Goal: Task Accomplishment & Management: Manage account settings

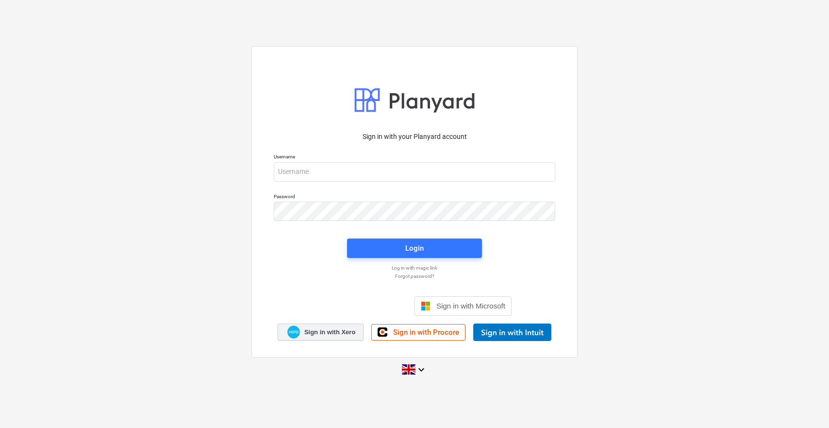
click at [346, 332] on span "Sign in with Xero" at bounding box center [329, 332] width 51 height 9
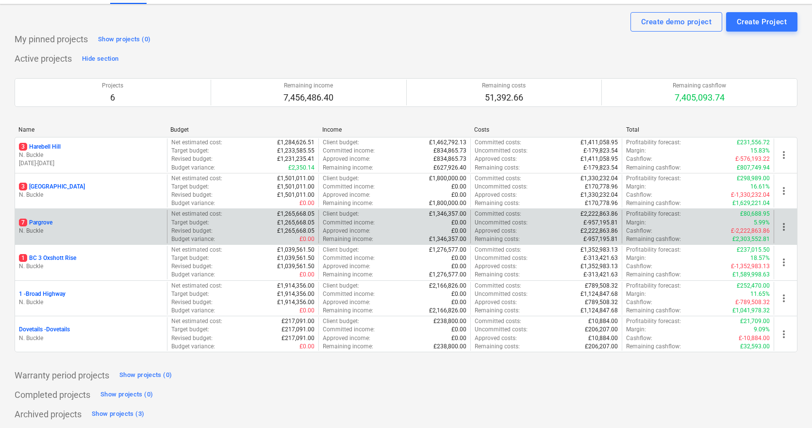
scroll to position [20, 0]
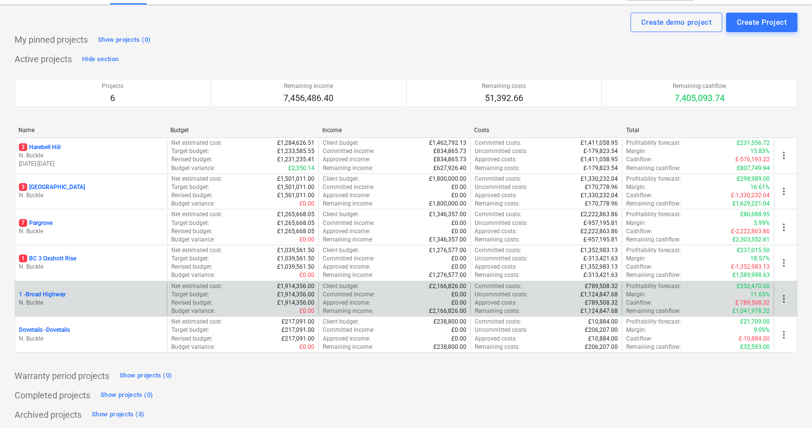
click at [60, 291] on p "1 - [GEOGRAPHIC_DATA]" at bounding box center [42, 294] width 47 height 8
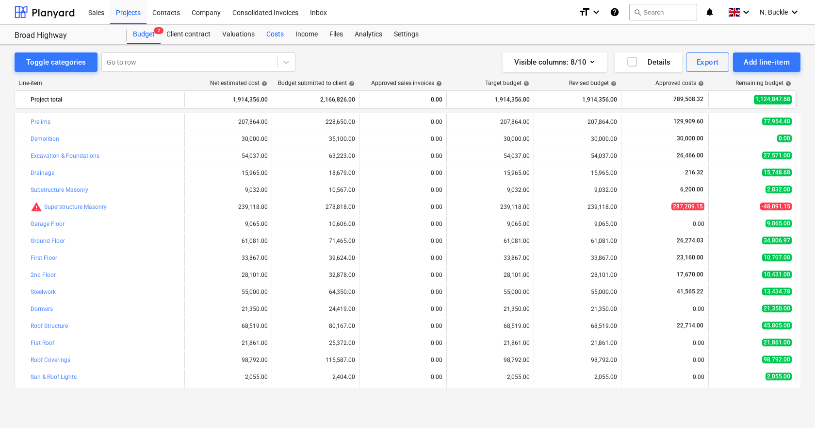
click at [275, 29] on div "Costs" at bounding box center [275, 34] width 29 height 19
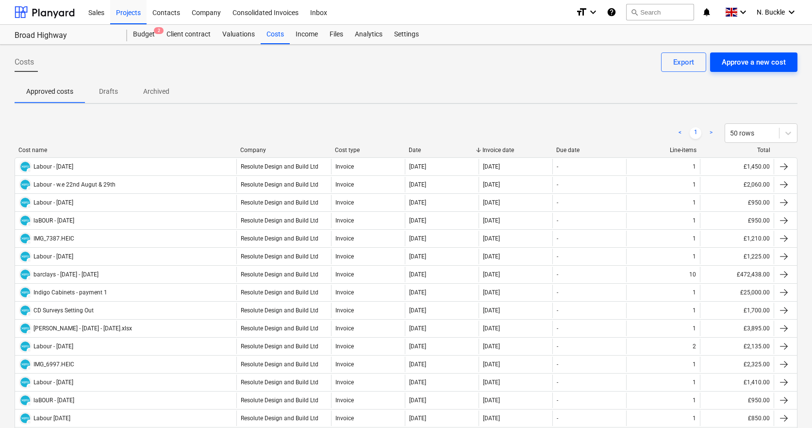
click at [767, 67] on div "Approve a new cost" at bounding box center [754, 62] width 64 height 13
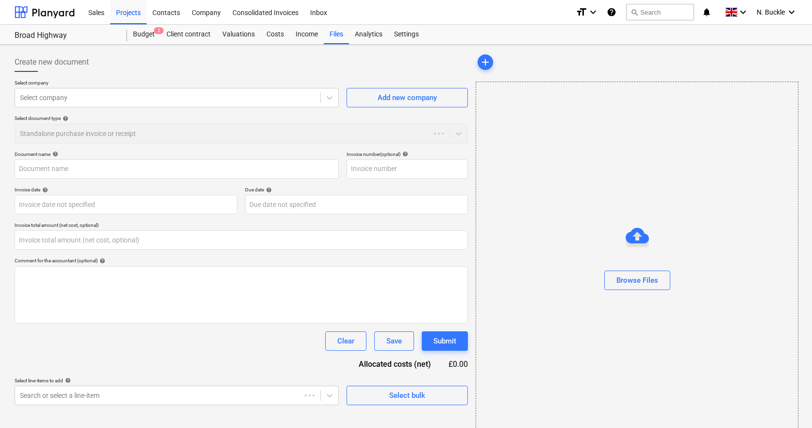
type input "0.00"
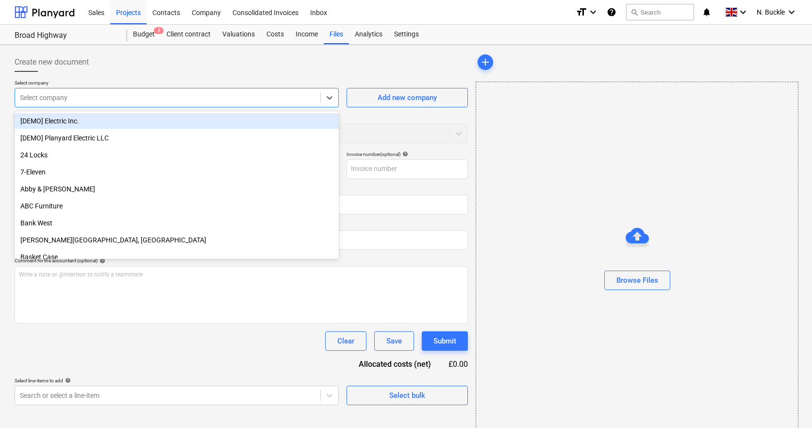
click at [88, 104] on div "Select company" at bounding box center [167, 98] width 305 height 14
type input "res"
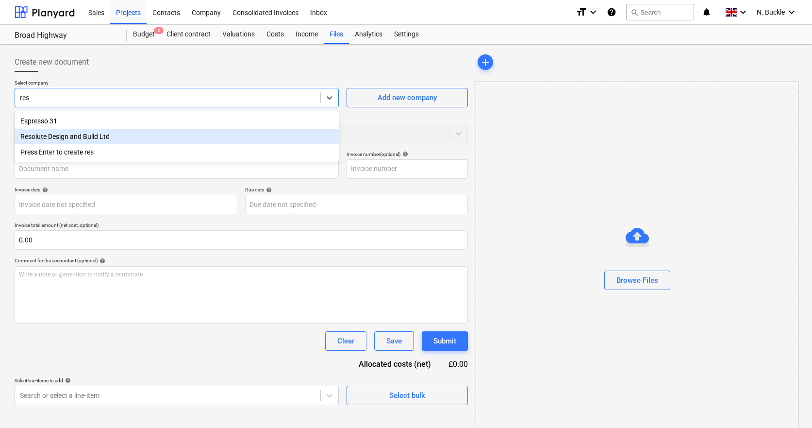
click at [63, 138] on div "Resolute Design and Build Ltd" at bounding box center [177, 137] width 324 height 16
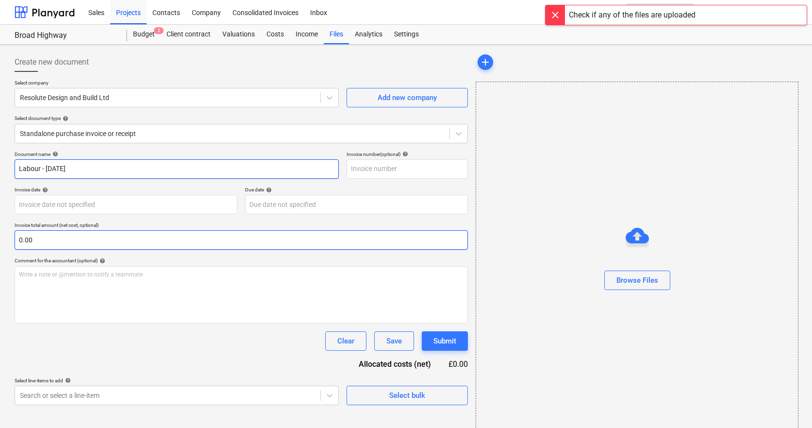
type input "Labour - [DATE]"
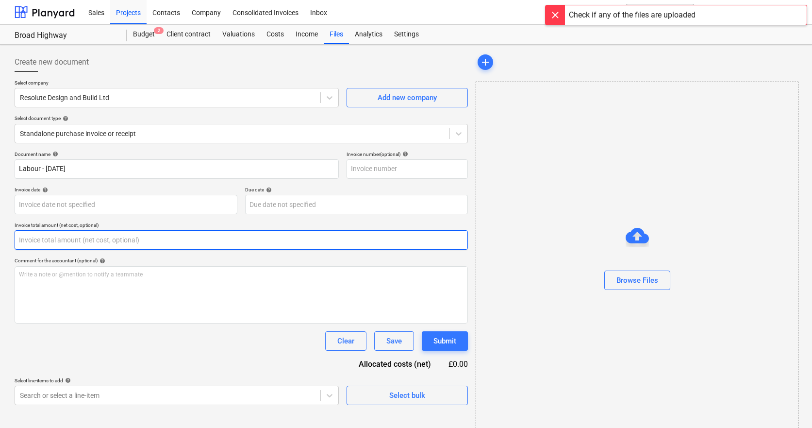
click at [53, 239] on input "text" at bounding box center [241, 239] width 453 height 19
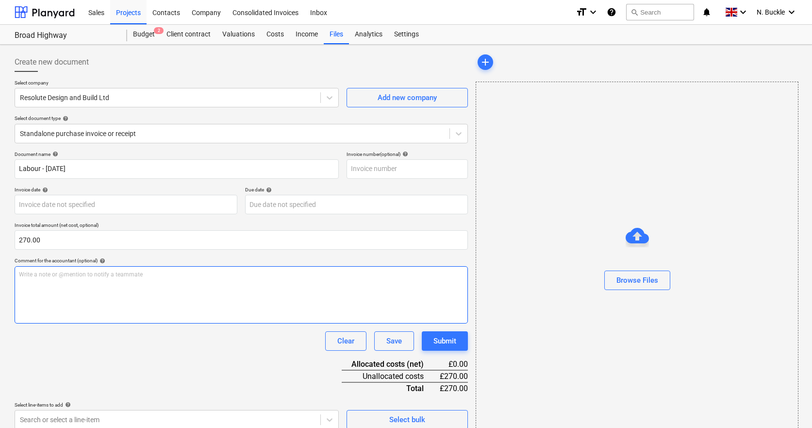
click at [60, 290] on div "Write a note or @mention to notify a teammate [PERSON_NAME]" at bounding box center [241, 294] width 453 height 57
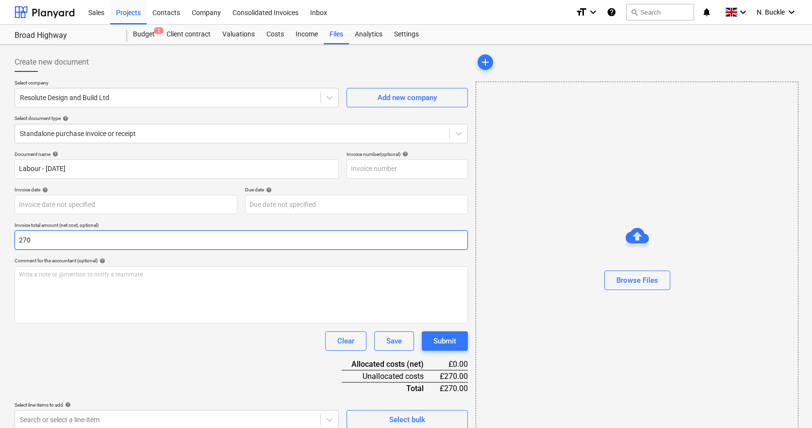
click at [24, 239] on input "270" at bounding box center [241, 239] width 453 height 19
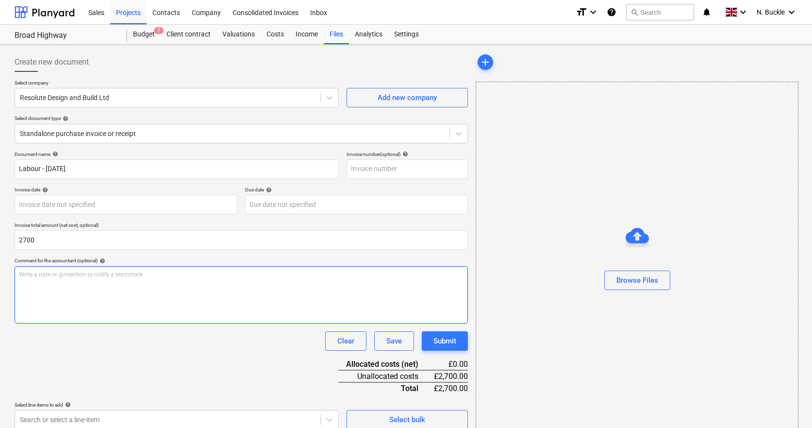
type input "2,700.00"
click at [43, 298] on div "Write a note or @mention to notify a teammate [PERSON_NAME]" at bounding box center [241, 294] width 453 height 57
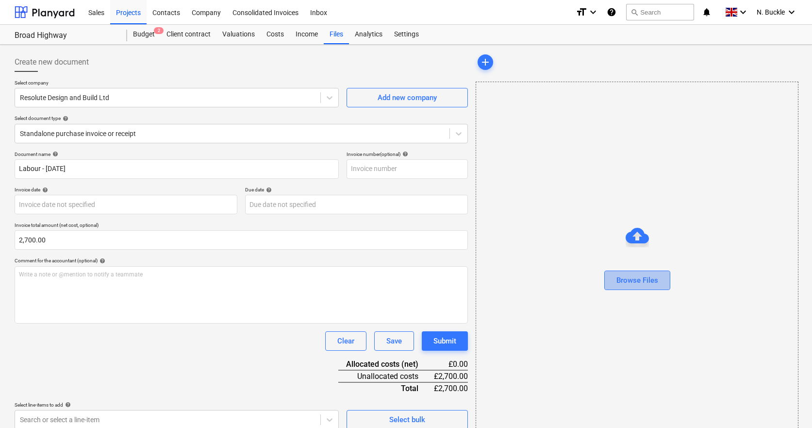
click at [650, 277] on div "Browse Files" at bounding box center [637, 280] width 42 height 13
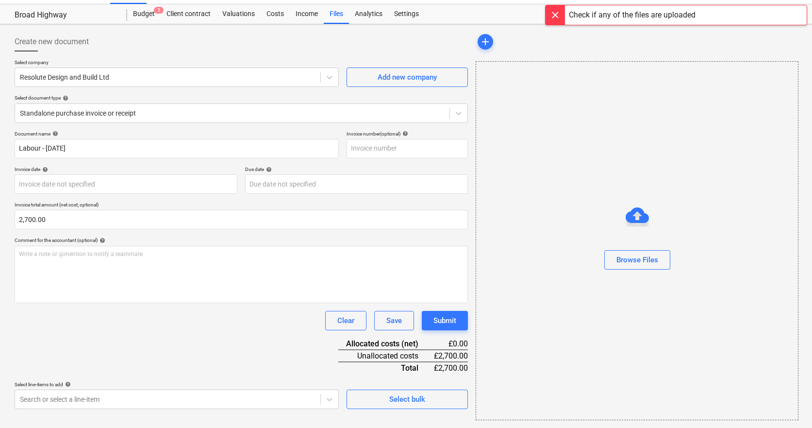
scroll to position [20, 0]
click at [645, 261] on div "Browse Files" at bounding box center [637, 259] width 42 height 13
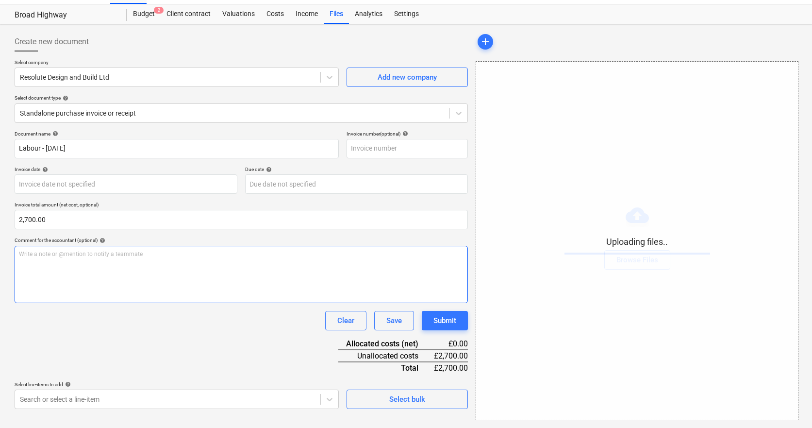
click at [52, 269] on div "Write a note or @mention to notify a teammate [PERSON_NAME]" at bounding box center [241, 274] width 453 height 57
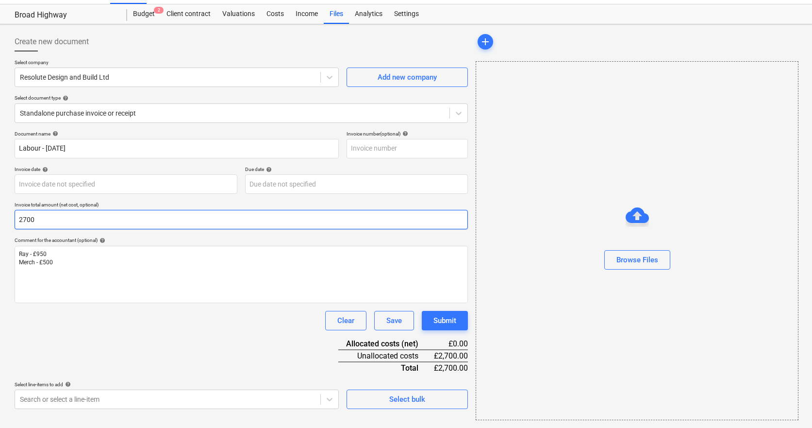
drag, startPoint x: 51, startPoint y: 219, endPoint x: 2, endPoint y: 219, distance: 49.5
click at [2, 219] on div "Create new document Select company Resolute Design and Build Ltd Add new compan…" at bounding box center [406, 225] width 812 height 403
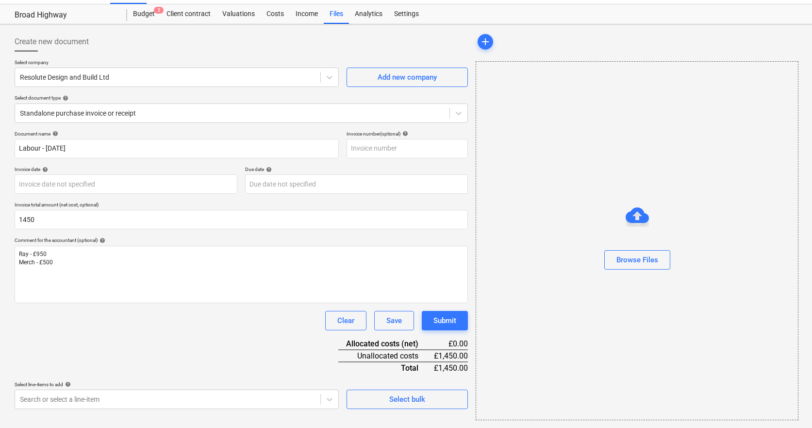
type input "1,450.00"
click at [138, 349] on div "Document name help Labour - [DATE] Invoice number (optional) help Invoice date …" at bounding box center [241, 270] width 453 height 278
click at [620, 260] on div "Browse Files" at bounding box center [637, 259] width 42 height 13
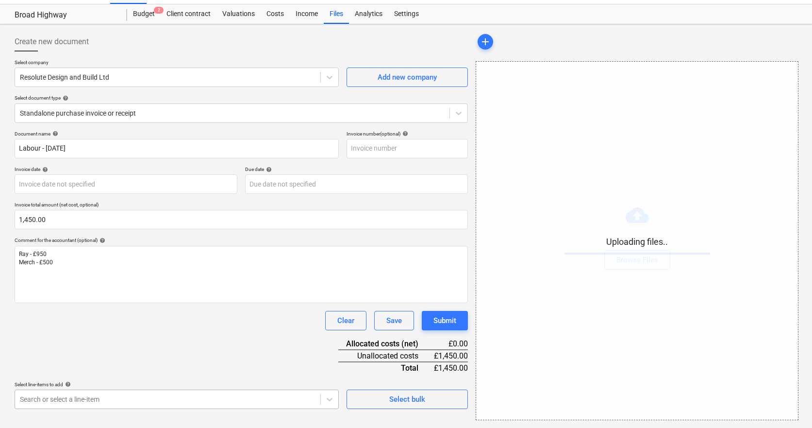
click at [81, 393] on body "Sales Projects Contacts Company Consolidated Invoices Inbox format_size keyboar…" at bounding box center [406, 194] width 812 height 428
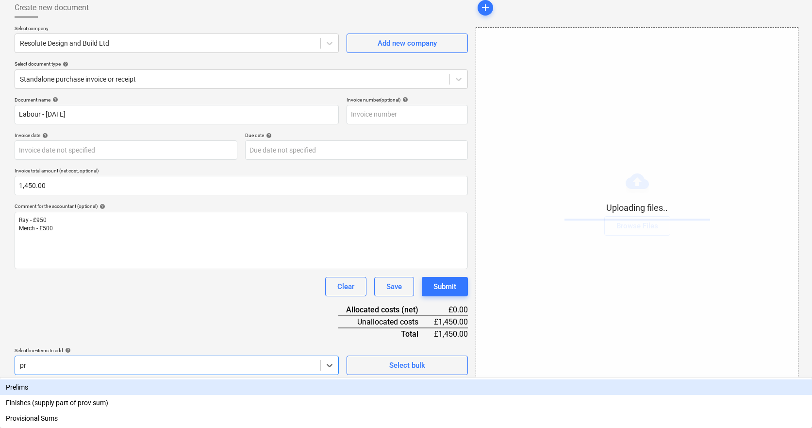
type input "pre"
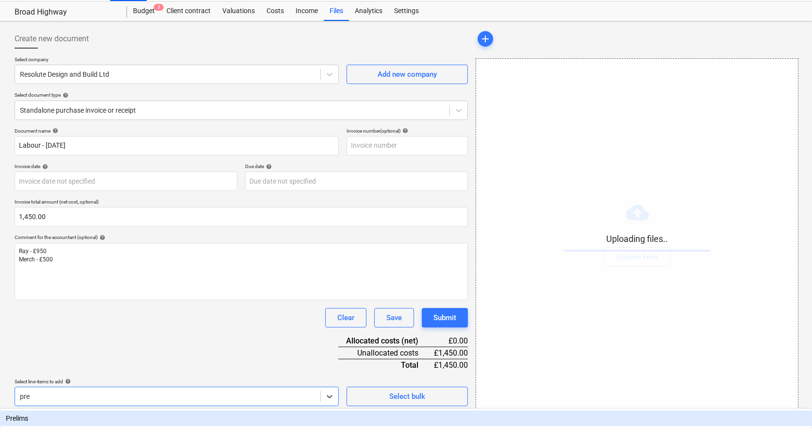
click at [55, 414] on div "Prelims" at bounding box center [406, 418] width 812 height 16
click at [110, 345] on div "Document name help Labour - [DATE] Invoice number (optional) help Invoice date …" at bounding box center [241, 298] width 453 height 342
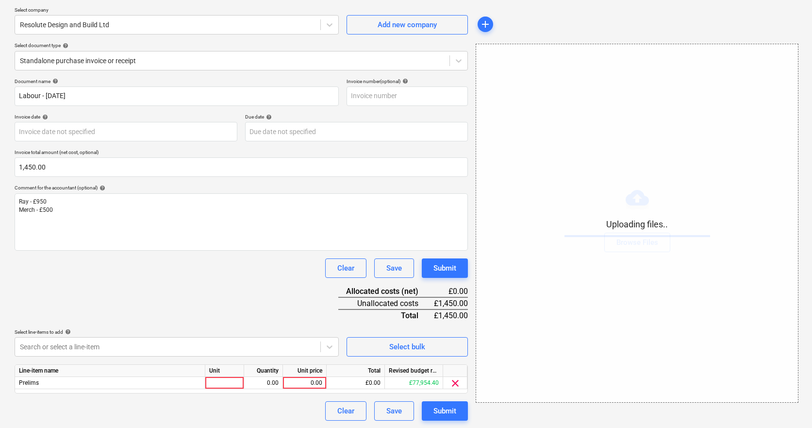
scroll to position [72, 0]
click at [233, 384] on div at bounding box center [224, 383] width 39 height 12
type input "1"
click at [260, 383] on div "0.00" at bounding box center [263, 383] width 31 height 12
click at [305, 385] on div "0.00" at bounding box center [304, 383] width 35 height 12
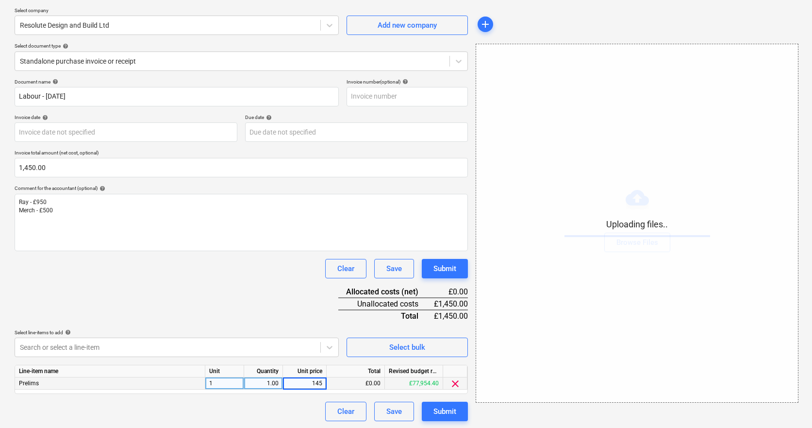
type input "1450"
click at [271, 309] on div "Document name help Labour - [DATE] Invoice number (optional) help Invoice date …" at bounding box center [241, 250] width 453 height 342
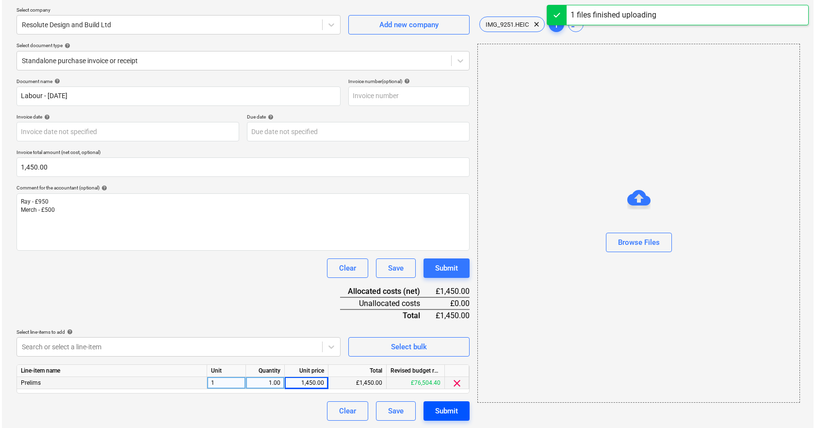
scroll to position [72, 0]
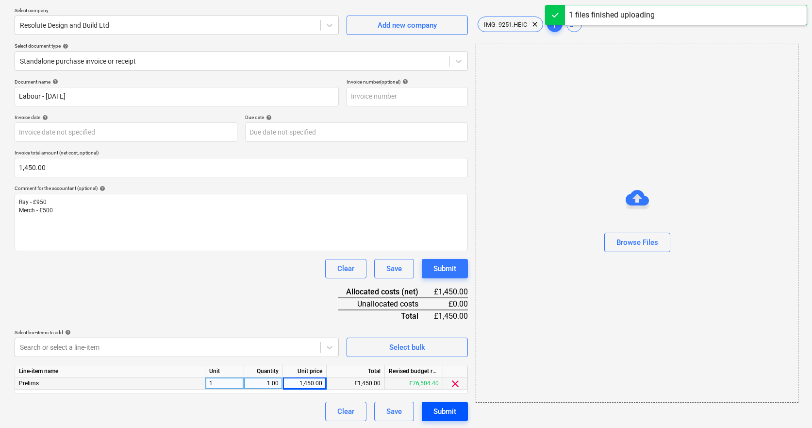
click at [447, 412] on div "Submit" at bounding box center [444, 411] width 23 height 13
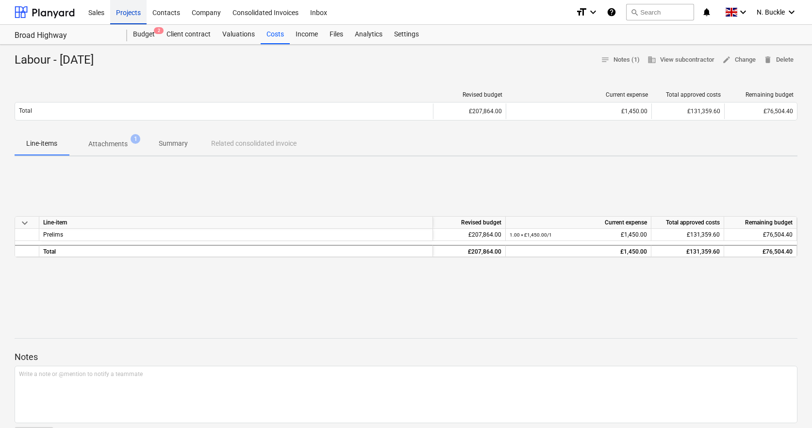
click at [136, 13] on div "Projects" at bounding box center [128, 12] width 36 height 25
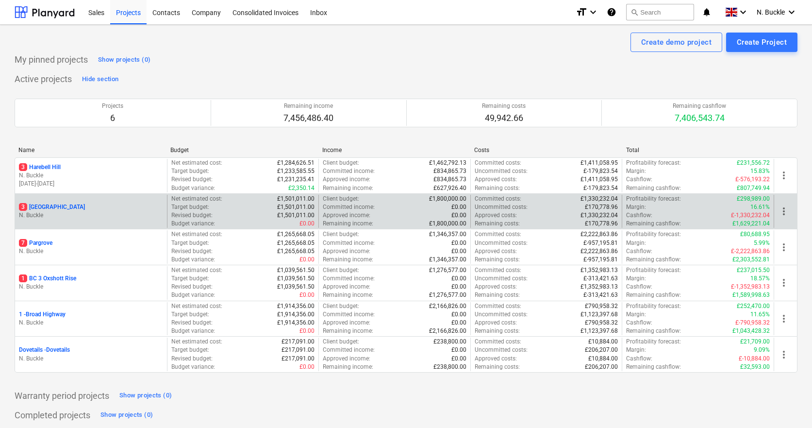
click at [58, 203] on p "3 [GEOGRAPHIC_DATA]" at bounding box center [52, 207] width 66 height 8
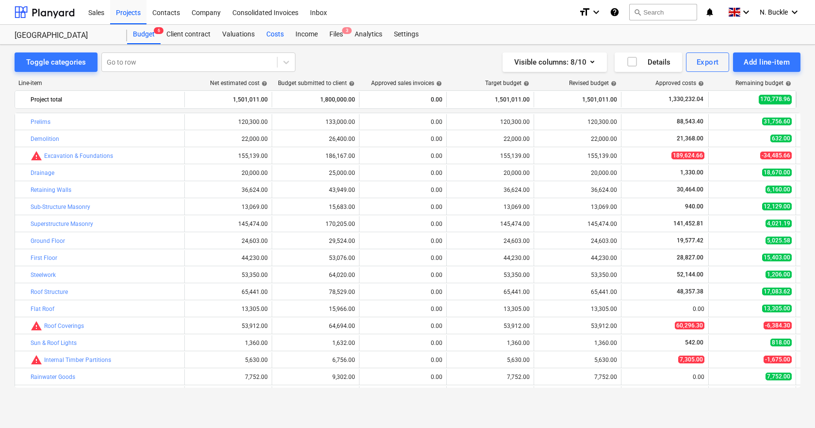
click at [279, 36] on div "Costs" at bounding box center [275, 34] width 29 height 19
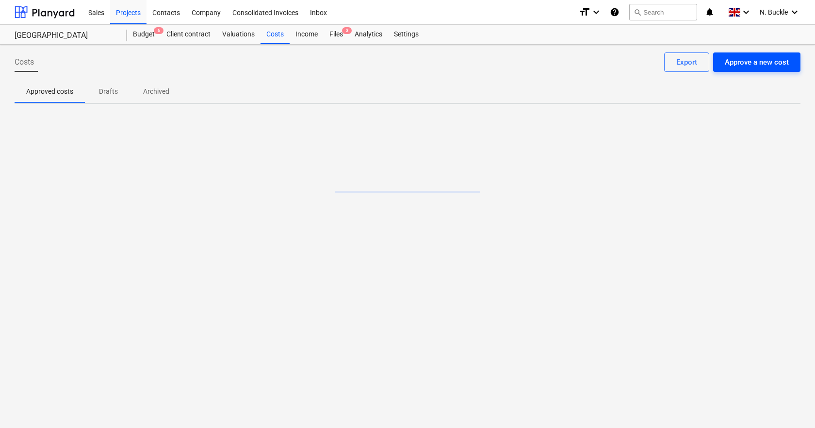
click at [775, 60] on div "Approve a new cost" at bounding box center [757, 62] width 64 height 13
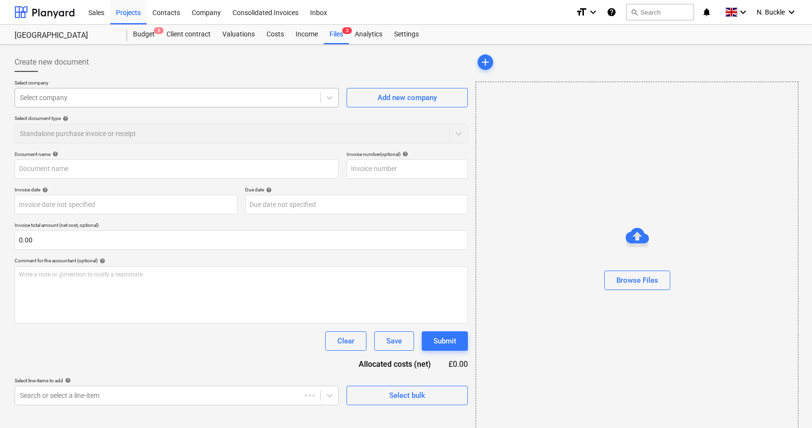
click at [45, 100] on div "Select company" at bounding box center [168, 98] width 296 height 8
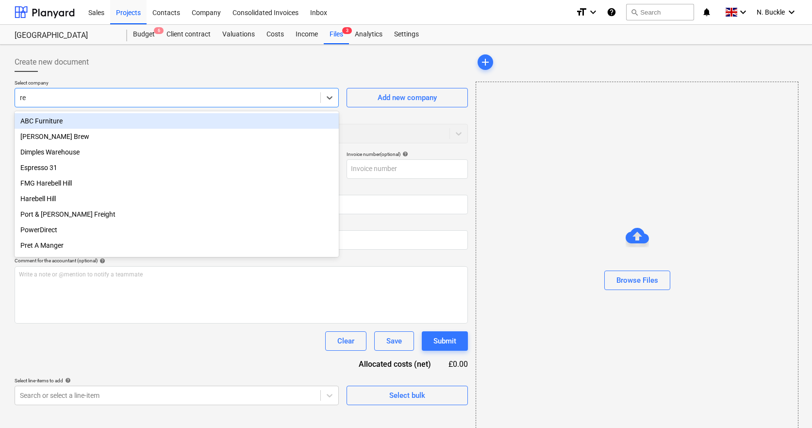
type input "res"
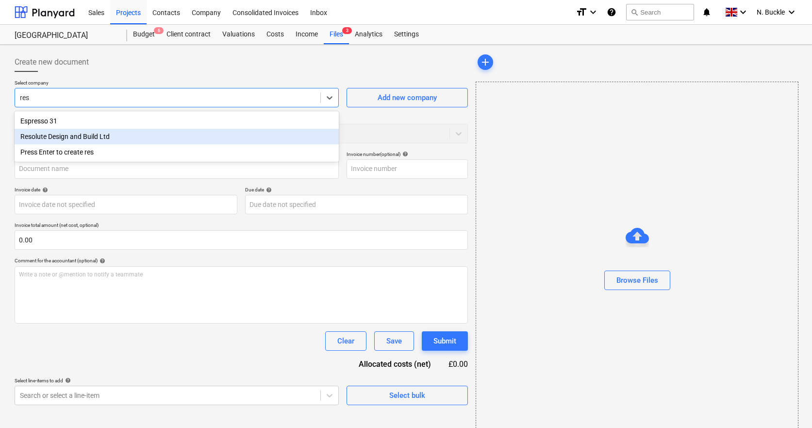
click at [59, 132] on div "Resolute Design and Build Ltd" at bounding box center [177, 137] width 324 height 16
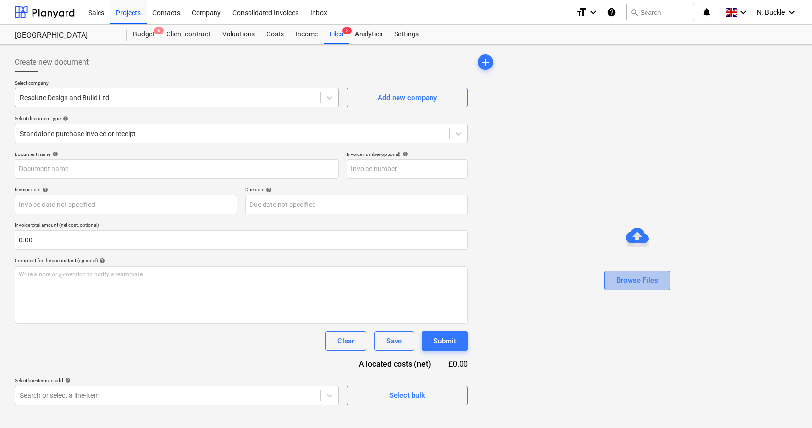
click at [637, 273] on button "Browse Files" at bounding box center [637, 279] width 66 height 19
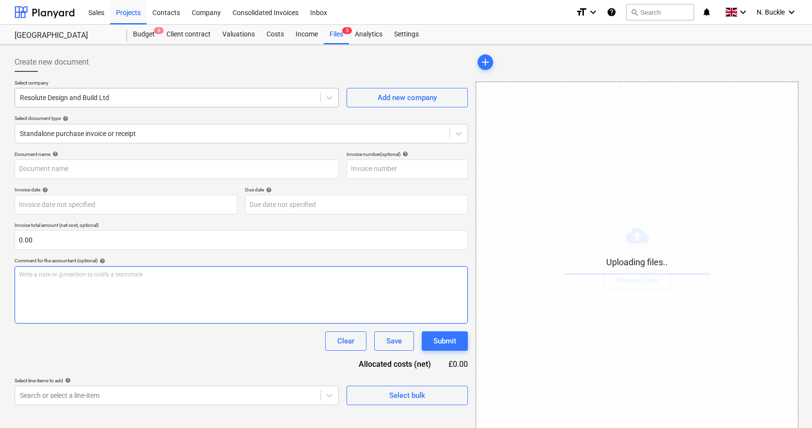
click at [98, 282] on div "Write a note or @mention to notify a teammate [PERSON_NAME]" at bounding box center [241, 294] width 453 height 57
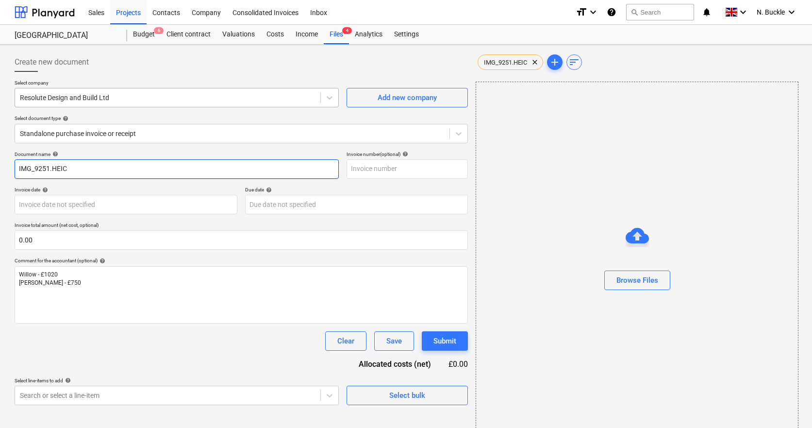
drag, startPoint x: 76, startPoint y: 169, endPoint x: 11, endPoint y: 167, distance: 65.1
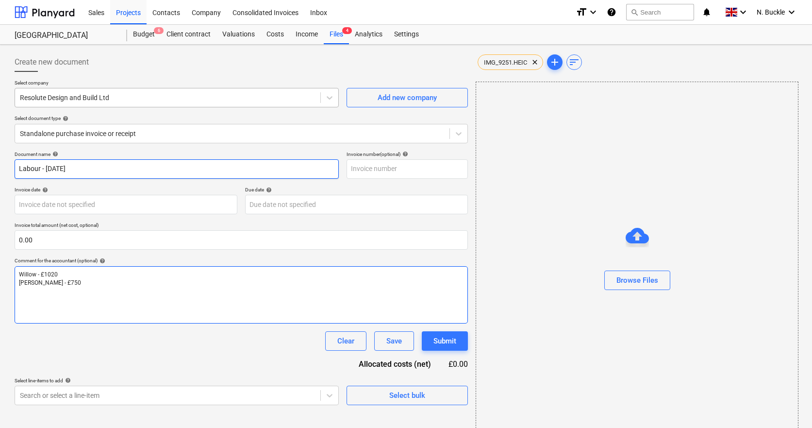
type input "Labour - [DATE]"
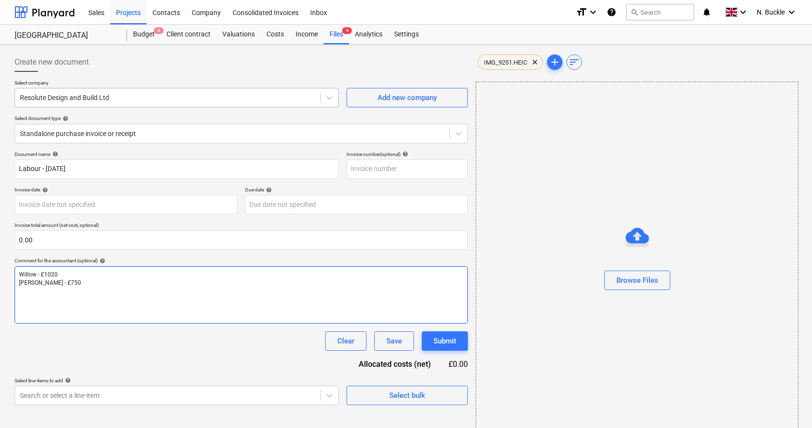
click at [90, 306] on div "Willow - £1020 [PERSON_NAME] - £750" at bounding box center [241, 294] width 453 height 57
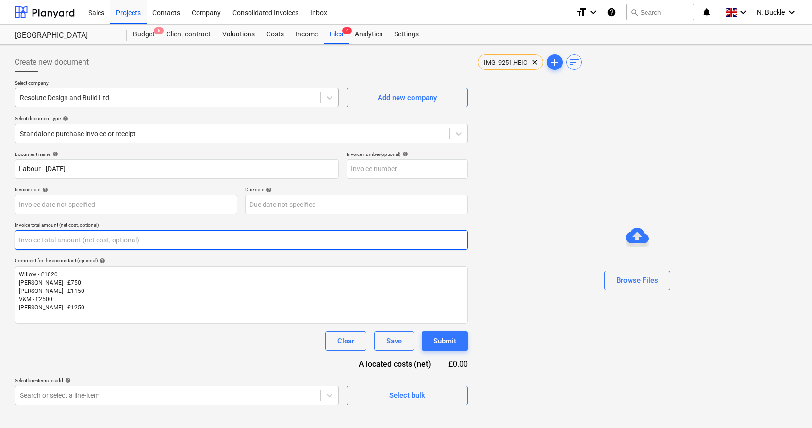
click at [40, 248] on input "text" at bounding box center [241, 239] width 453 height 19
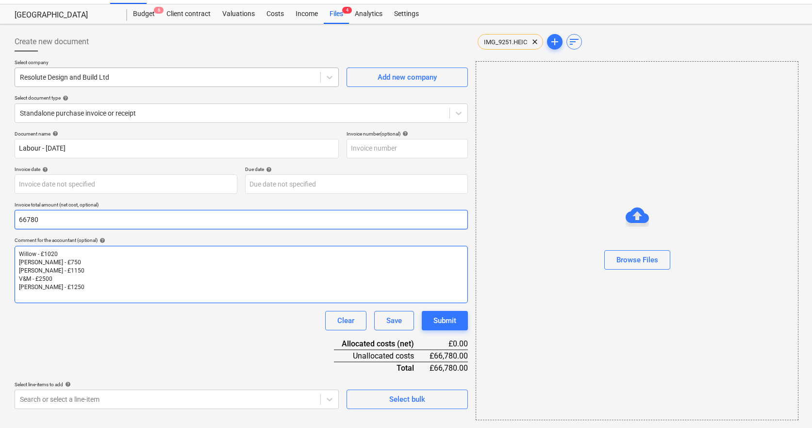
scroll to position [20, 0]
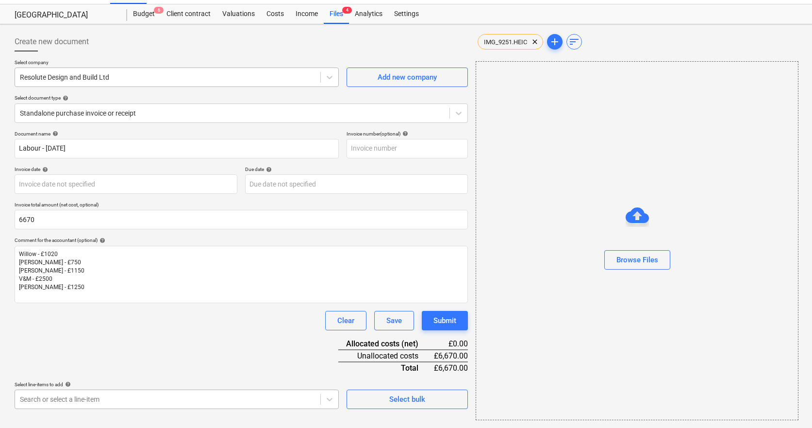
type input "6,670.00"
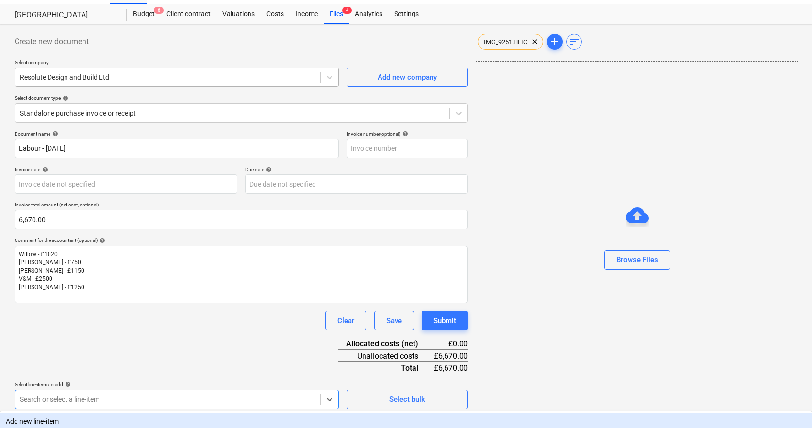
scroll to position [152, 0]
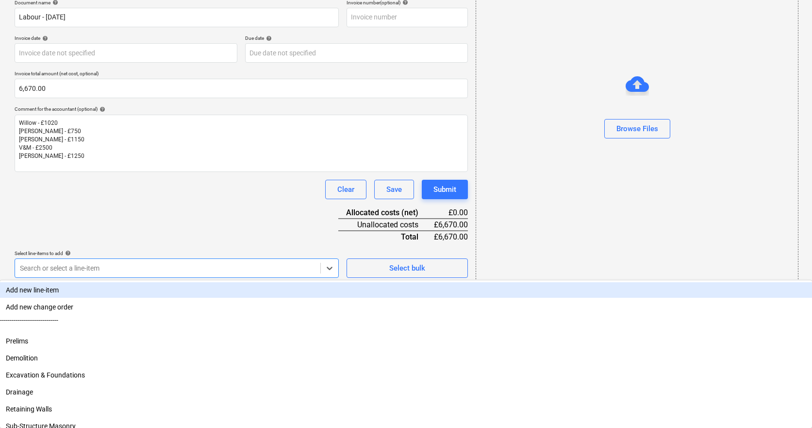
click at [82, 276] on body "Sales Projects Contacts Company Consolidated Invoices Inbox format_size keyboar…" at bounding box center [406, 63] width 812 height 428
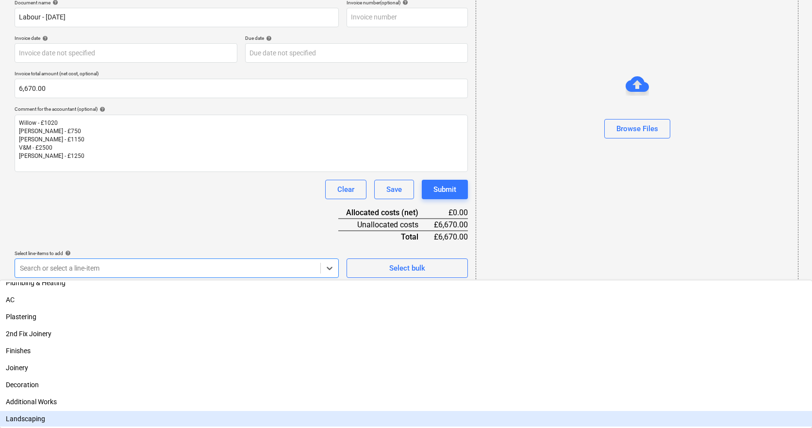
click at [64, 417] on div "Landscaping" at bounding box center [406, 419] width 812 height 16
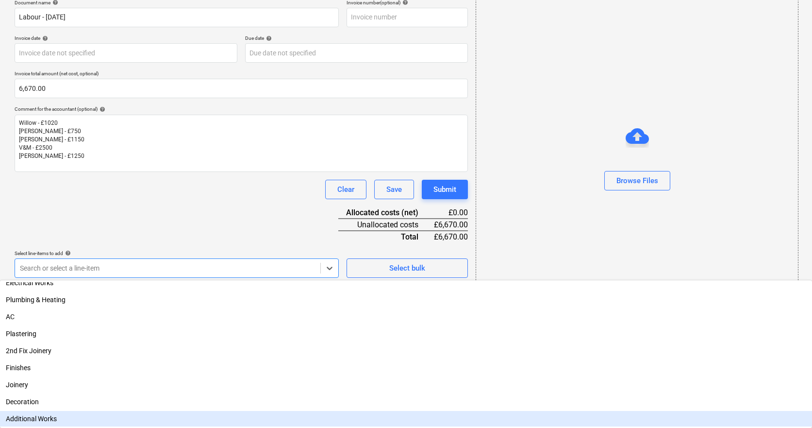
click at [93, 414] on div "Additional Works" at bounding box center [406, 419] width 812 height 16
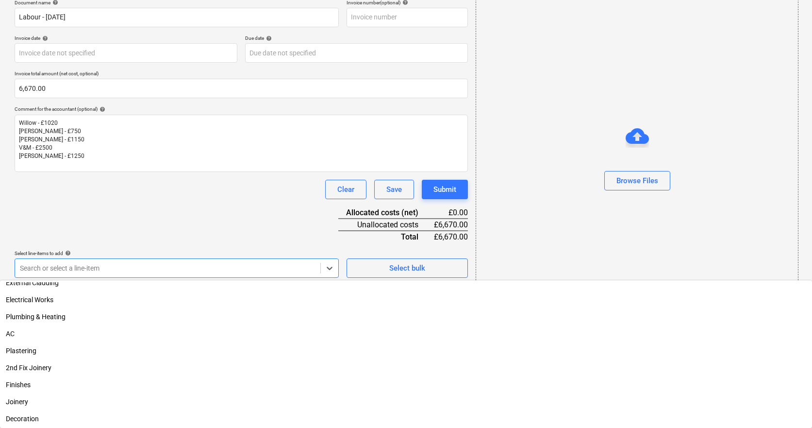
scroll to position [347, 0]
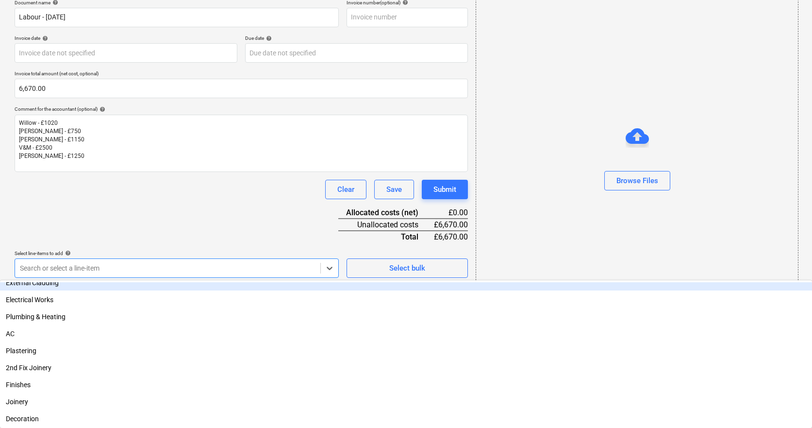
click at [184, 202] on div "Document name help Labour - [DATE] Invoice number (optional) help Invoice date …" at bounding box center [241, 177] width 453 height 354
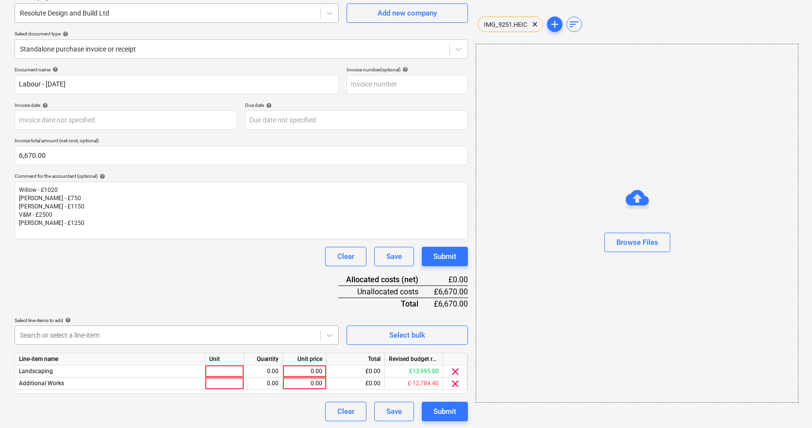
click at [170, 334] on body "Sales Projects Contacts Company Consolidated Invoices Inbox format_size keyboar…" at bounding box center [406, 130] width 812 height 428
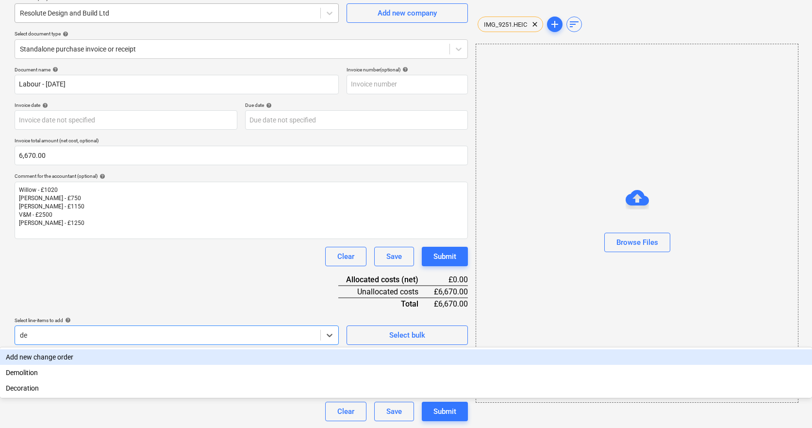
type input "dec"
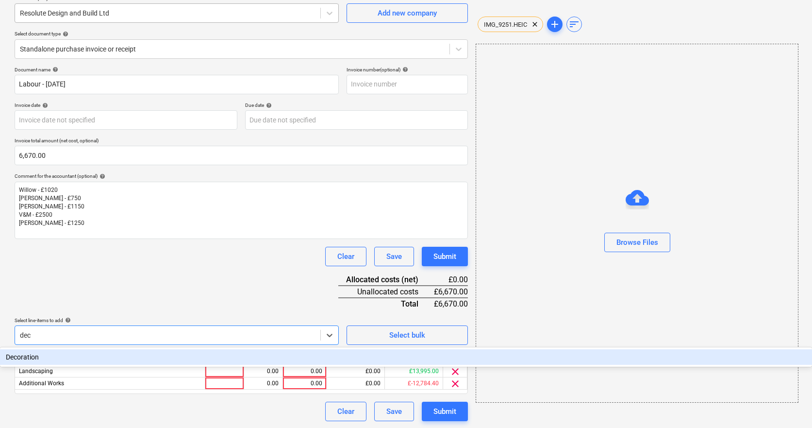
click at [79, 353] on div "Decoration" at bounding box center [406, 357] width 812 height 16
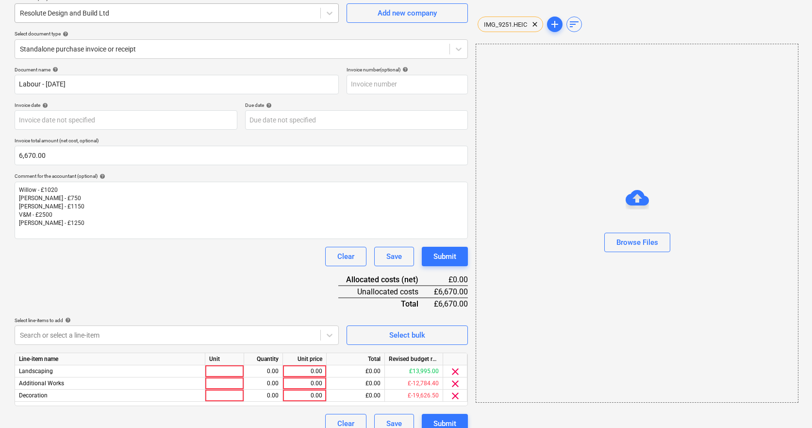
click at [150, 283] on div "Document name help Labour - [DATE] Invoice number (optional) help Invoice date …" at bounding box center [241, 249] width 453 height 366
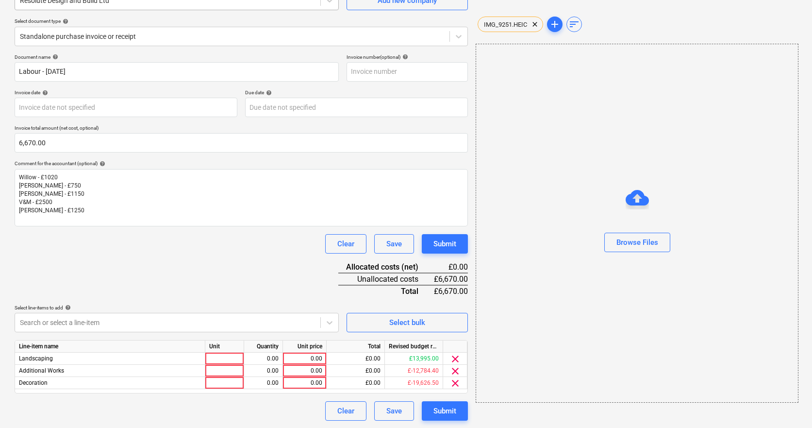
scroll to position [97, 0]
click at [222, 358] on div at bounding box center [224, 359] width 39 height 12
click at [270, 358] on div "0.00" at bounding box center [263, 359] width 31 height 12
type input "1"
click at [296, 360] on div "0.00" at bounding box center [304, 359] width 35 height 12
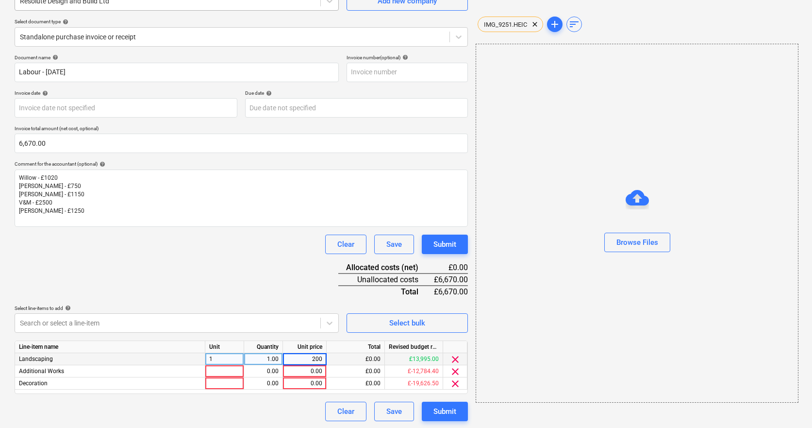
type input "2000"
click at [225, 367] on div at bounding box center [224, 371] width 39 height 12
click at [269, 367] on div "0.00" at bounding box center [263, 371] width 31 height 12
click at [309, 374] on div "0.00" at bounding box center [304, 371] width 35 height 12
type input "1150"
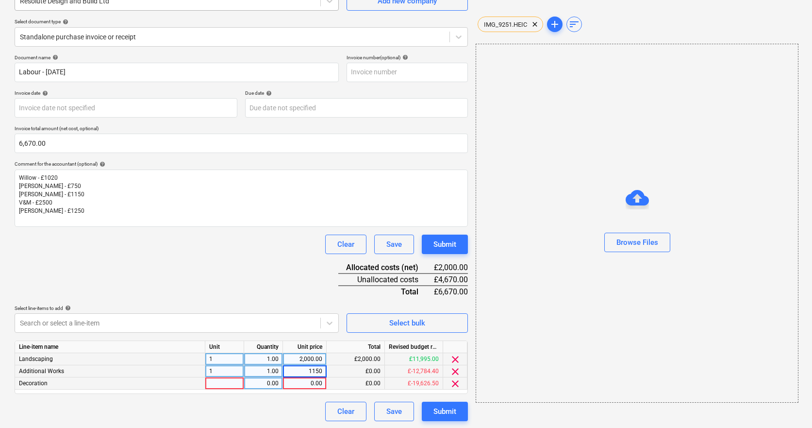
click at [234, 380] on div at bounding box center [224, 383] width 39 height 12
type input "1"
click at [257, 380] on div "0.00" at bounding box center [263, 383] width 31 height 12
click at [300, 380] on div "0.00" at bounding box center [304, 383] width 35 height 12
type input "2500"
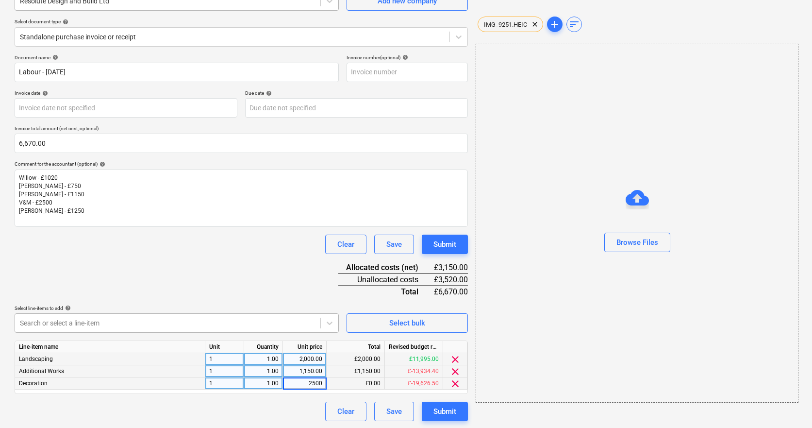
click at [239, 316] on div "Search or select a line-item" at bounding box center [167, 323] width 305 height 14
click at [239, 316] on body "Sales Projects Contacts Company Consolidated Invoices Inbox format_size keyboar…" at bounding box center [406, 116] width 812 height 428
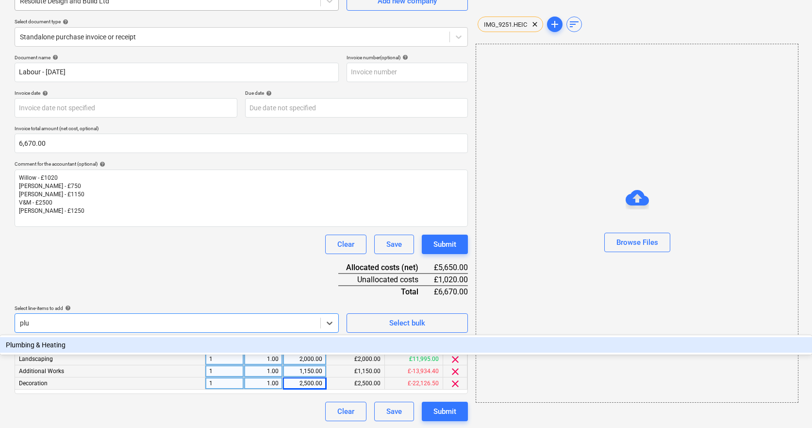
type input "plum"
click at [195, 346] on div "Plumbing & Heating" at bounding box center [406, 345] width 812 height 16
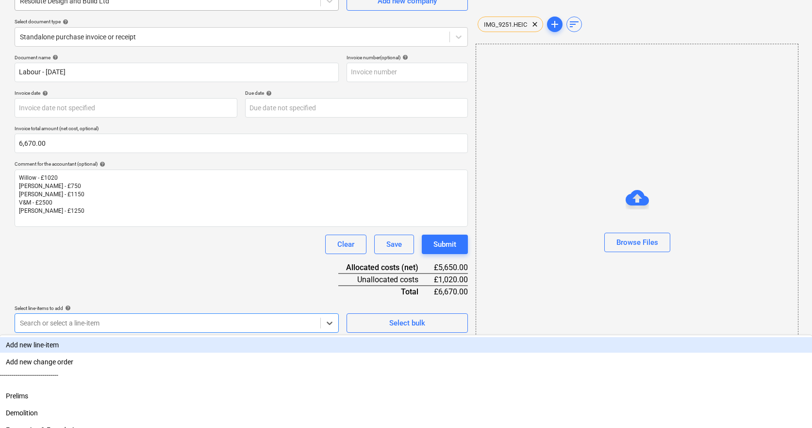
click at [208, 291] on div "Document name help Labour - [DATE] Invoice number (optional) help Invoice date …" at bounding box center [241, 243] width 453 height 379
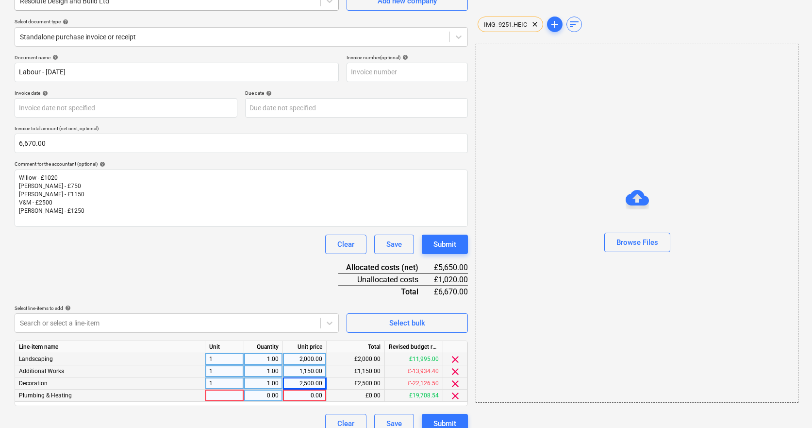
click at [219, 397] on div at bounding box center [224, 395] width 39 height 12
type input "1"
click at [265, 397] on div "0.00" at bounding box center [263, 395] width 31 height 12
click at [313, 398] on div "0.00" at bounding box center [304, 395] width 35 height 12
type input "1020"
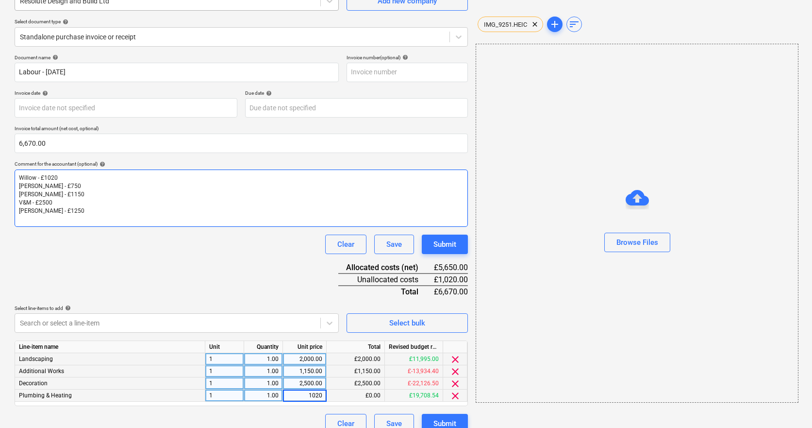
click at [149, 222] on div "Willow - £1020 [PERSON_NAME] - £750 [PERSON_NAME] - £1150 V&M - £2500 [PERSON_N…" at bounding box center [241, 197] width 453 height 57
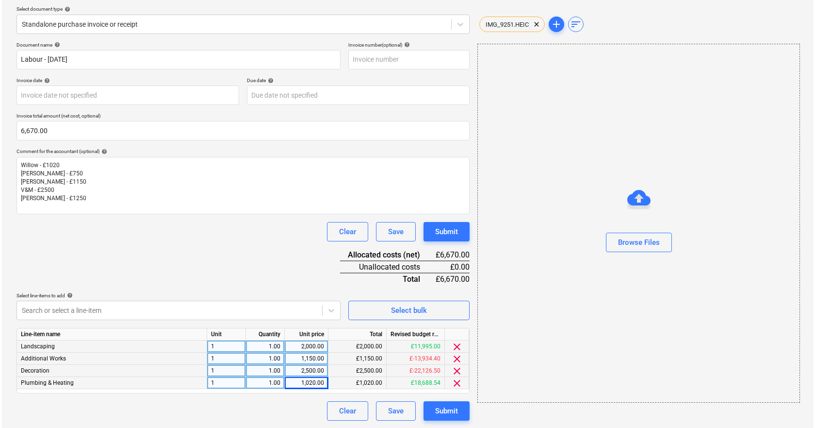
scroll to position [109, 0]
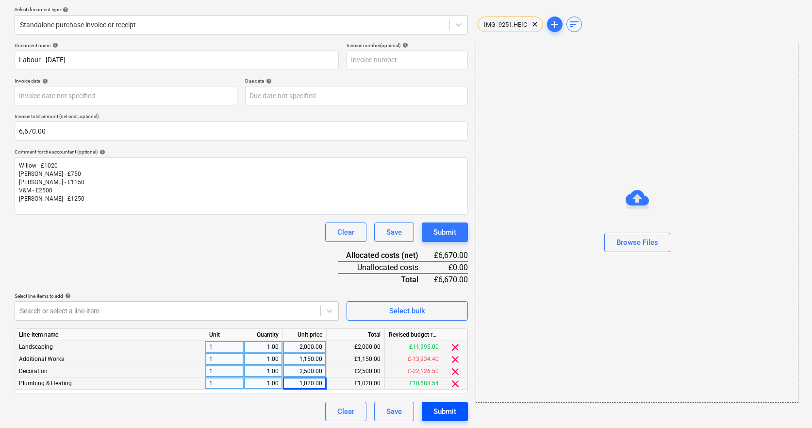
click at [445, 414] on div "Submit" at bounding box center [444, 411] width 23 height 13
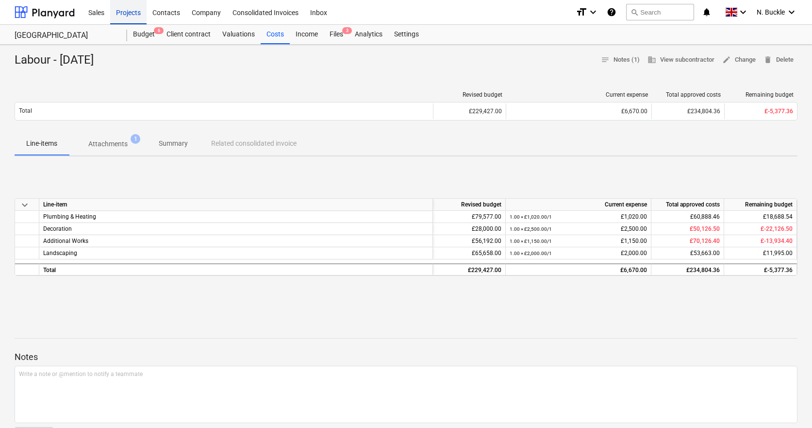
click at [133, 17] on div "Projects" at bounding box center [128, 12] width 36 height 25
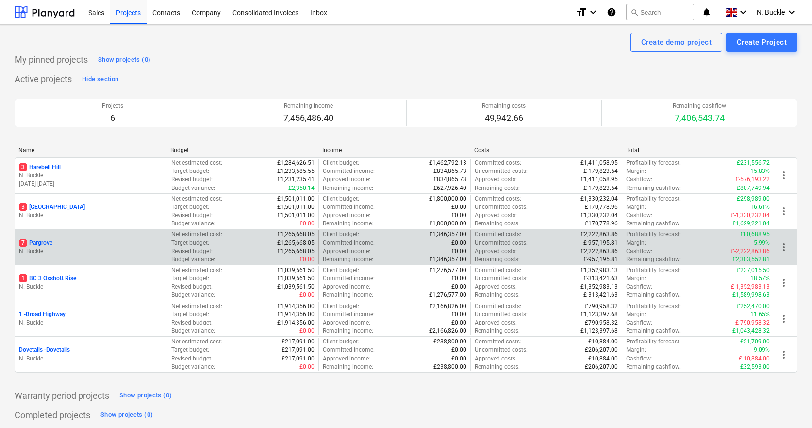
click at [38, 243] on p "7 Pargrove" at bounding box center [35, 243] width 33 height 8
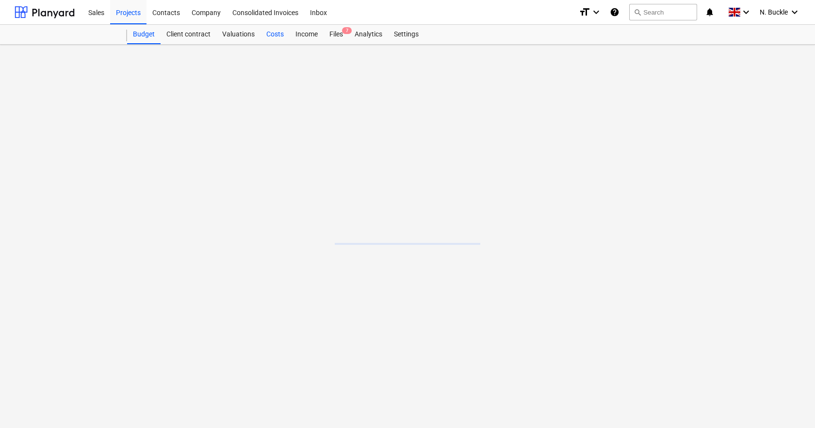
click at [277, 32] on div "Costs" at bounding box center [275, 34] width 29 height 19
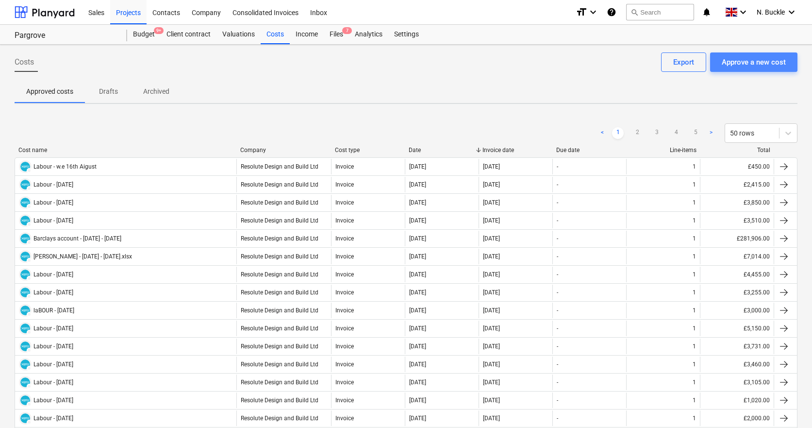
click at [742, 65] on div "Approve a new cost" at bounding box center [754, 62] width 64 height 13
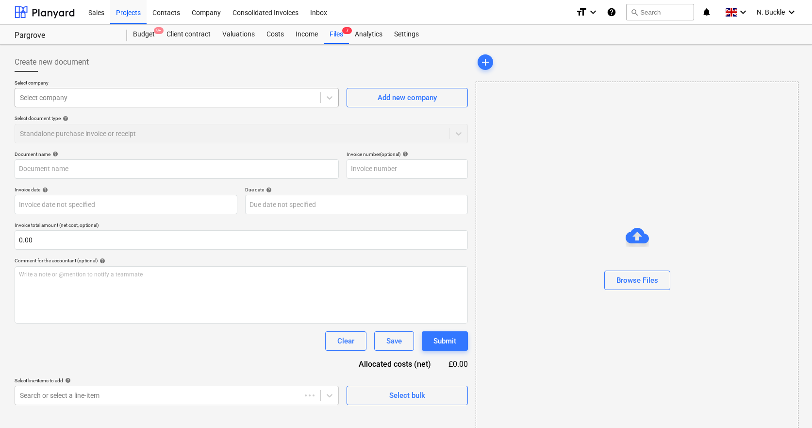
click at [103, 100] on div at bounding box center [168, 98] width 296 height 10
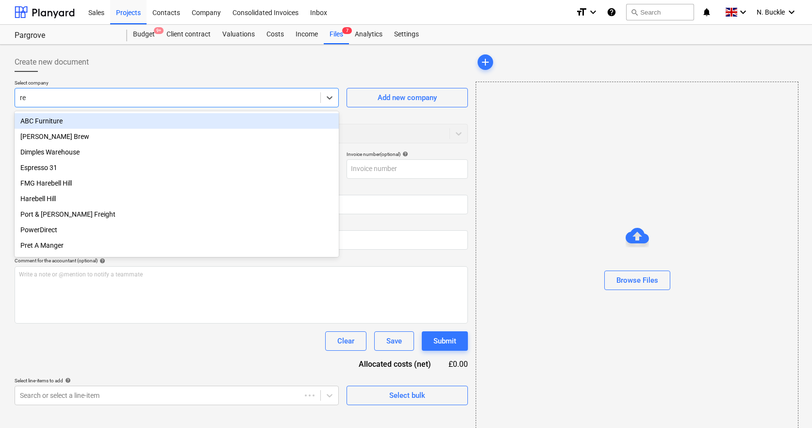
type input "res"
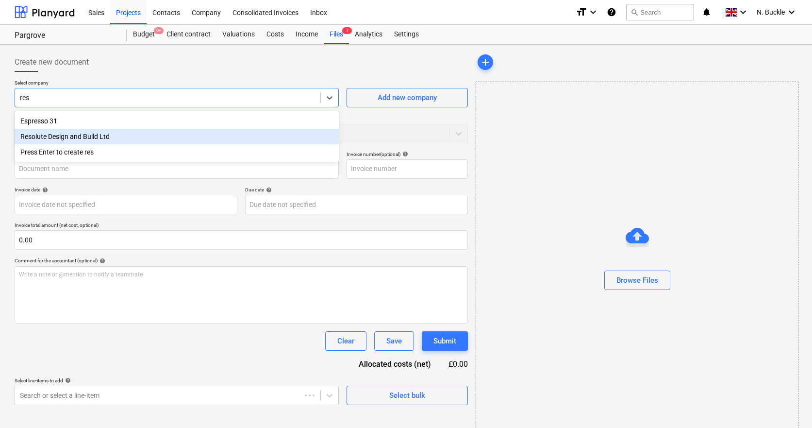
click at [90, 133] on div "Resolute Design and Build Ltd" at bounding box center [177, 137] width 324 height 16
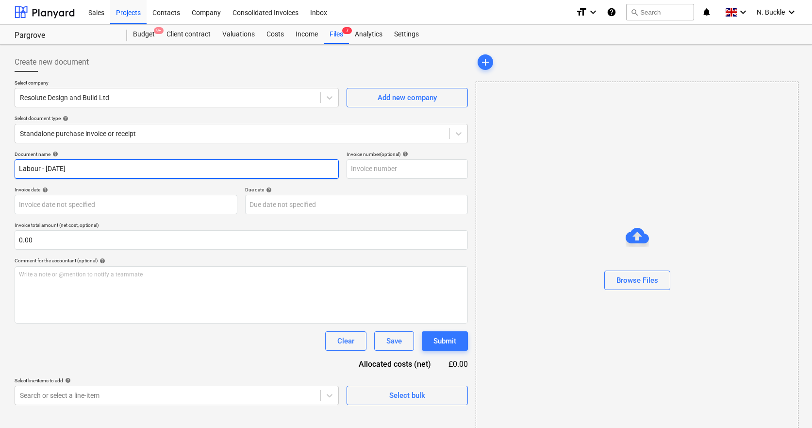
type input "Labour - [DATE]"
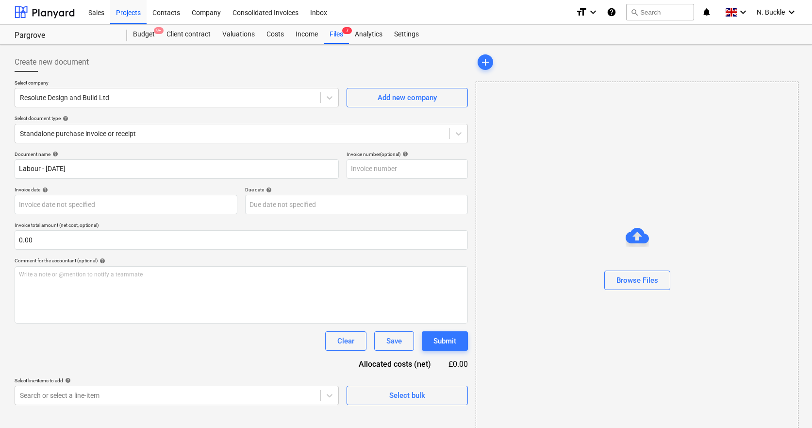
click at [38, 229] on p "Invoice total amount (net cost, optional)" at bounding box center [241, 226] width 453 height 8
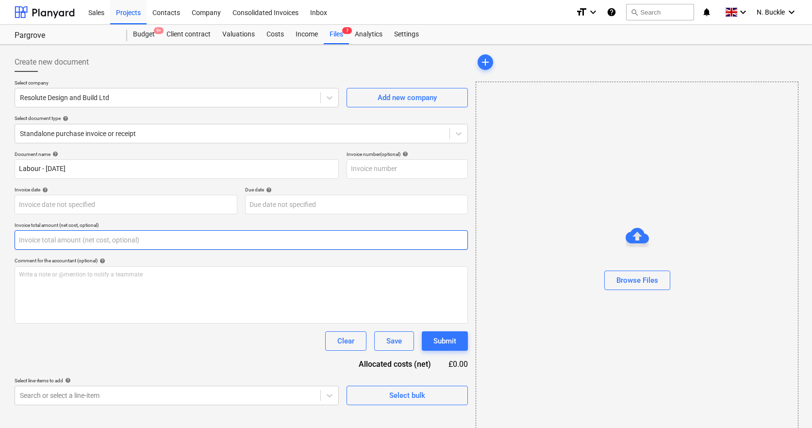
click at [37, 241] on input "text" at bounding box center [241, 239] width 453 height 19
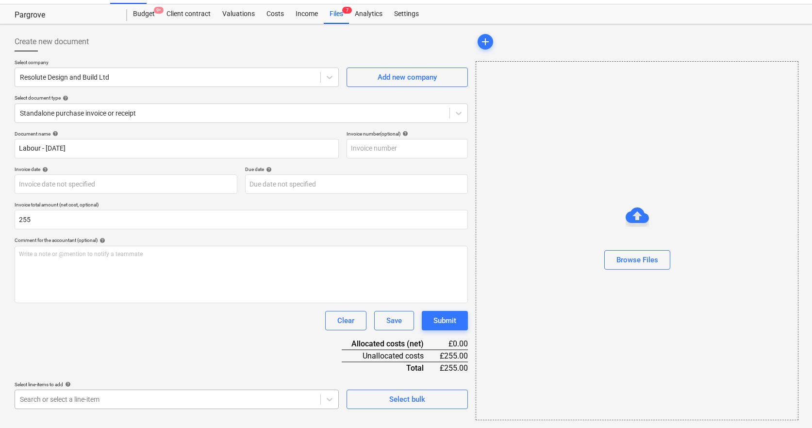
type input "255.00"
click at [82, 395] on body "Sales Projects Contacts Company Consolidated Invoices Inbox format_size keyboar…" at bounding box center [406, 194] width 812 height 428
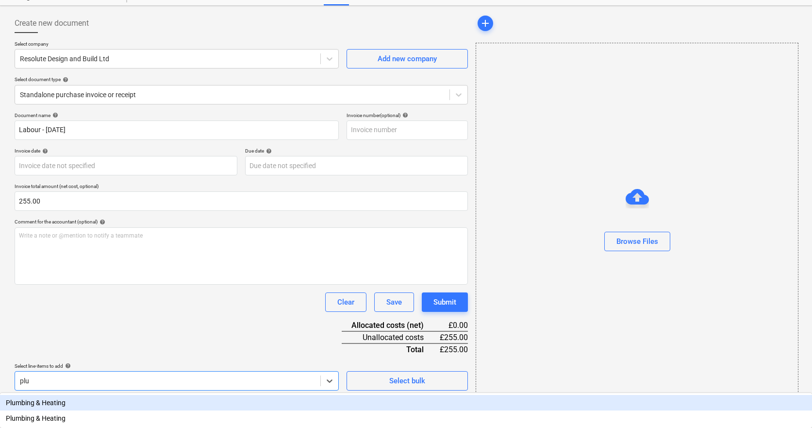
scroll to position [39, 0]
type input "plum"
click at [73, 406] on div "Plumbing & Heating" at bounding box center [406, 403] width 812 height 16
click at [107, 338] on div "Document name help Labour - [DATE] Invoice number (optional) help Invoice date …" at bounding box center [241, 283] width 453 height 342
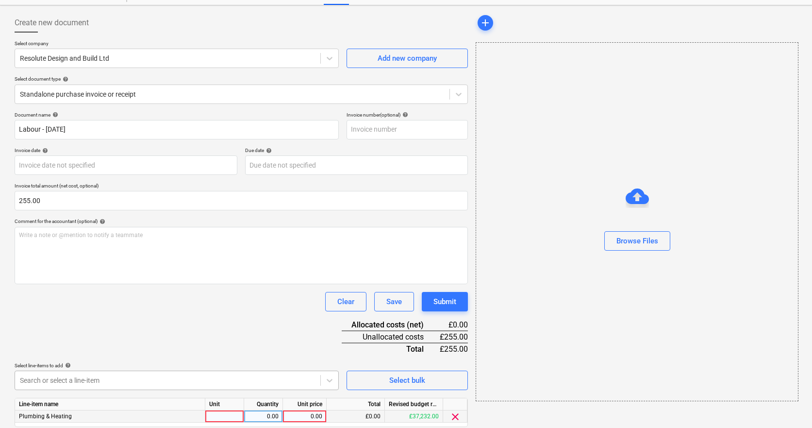
click at [222, 417] on div at bounding box center [224, 416] width 39 height 12
click at [269, 417] on div "0.00" at bounding box center [263, 416] width 31 height 12
click at [307, 417] on div "0.00" at bounding box center [304, 416] width 35 height 12
type input "255"
click at [266, 317] on div "Document name help Labour - [DATE] Invoice number (optional) help Invoice date …" at bounding box center [241, 283] width 453 height 342
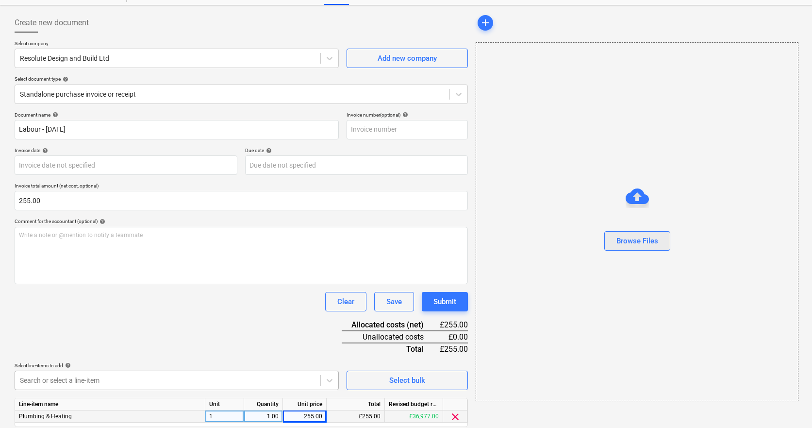
click at [647, 247] on div "Browse Files" at bounding box center [637, 240] width 42 height 13
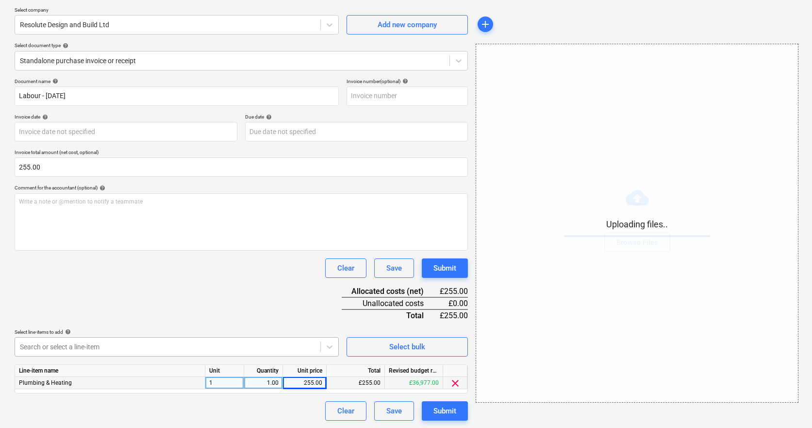
scroll to position [72, 0]
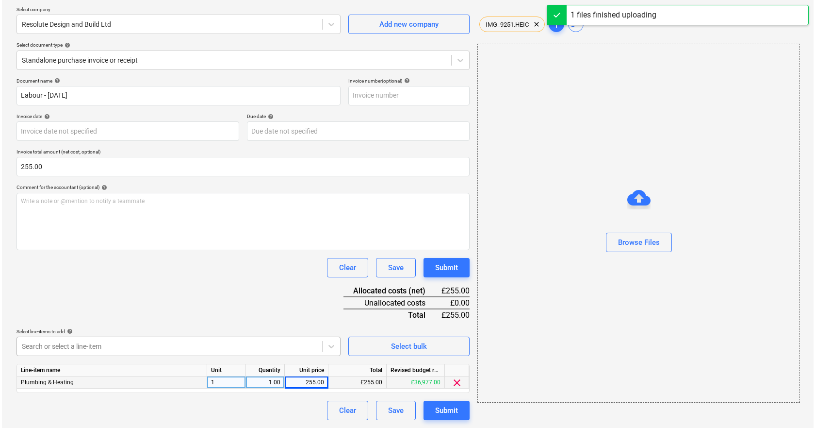
scroll to position [72, 0]
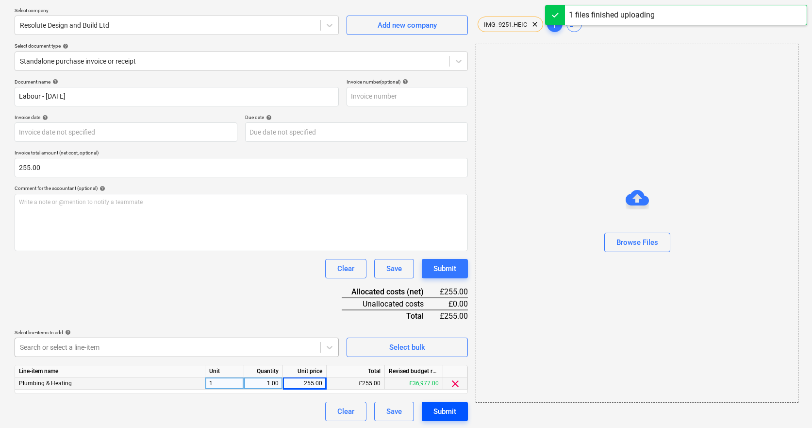
click at [441, 409] on div "Submit" at bounding box center [444, 411] width 23 height 13
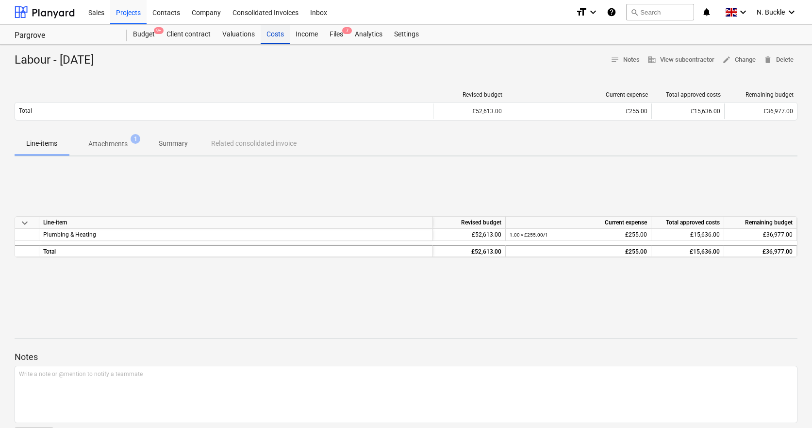
click at [279, 33] on div "Costs" at bounding box center [275, 34] width 29 height 19
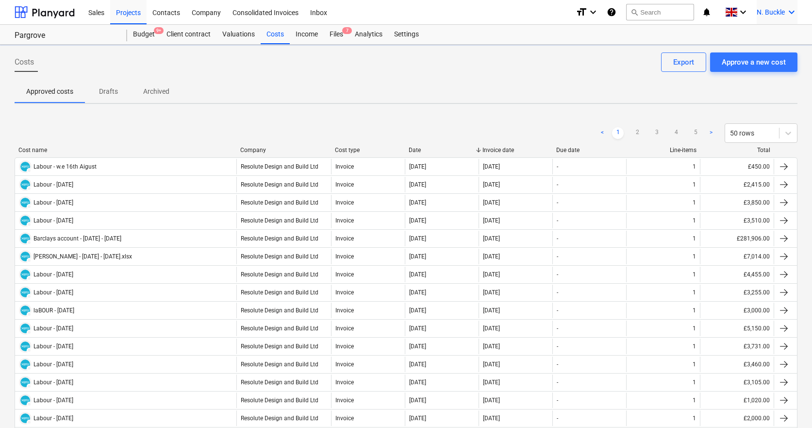
click at [794, 14] on icon "keyboard_arrow_down" at bounding box center [792, 12] width 12 height 12
click at [767, 63] on div "Log out" at bounding box center [782, 67] width 31 height 8
